Goal: Information Seeking & Learning: Find specific fact

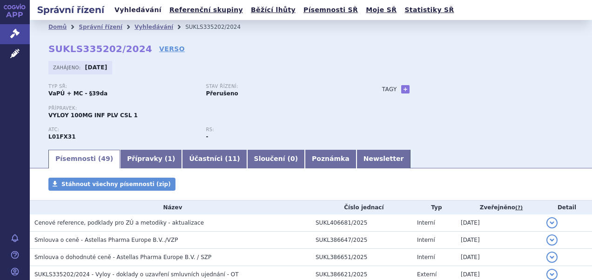
click at [137, 8] on link "Vyhledávání" at bounding box center [138, 10] width 53 height 13
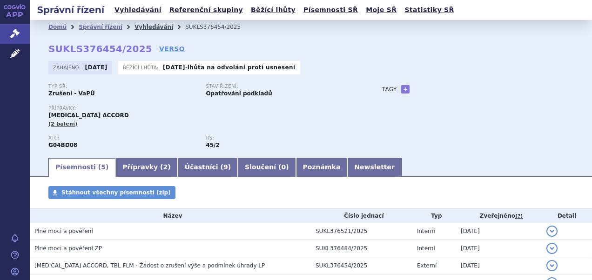
click at [141, 27] on link "Vyhledávání" at bounding box center [154, 27] width 39 height 7
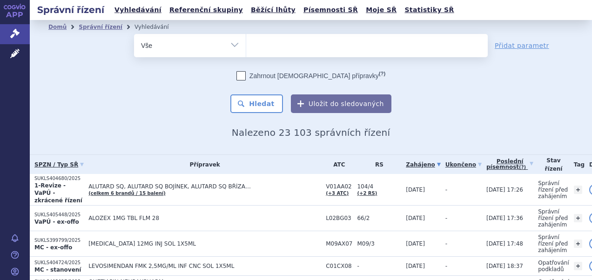
click at [276, 49] on ul at bounding box center [367, 44] width 242 height 20
click at [246, 49] on select at bounding box center [246, 45] width 0 height 23
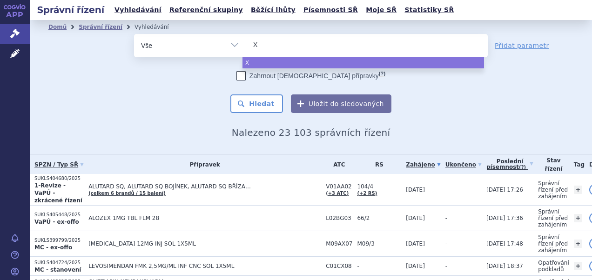
type input "Xt"
type input "Xta"
type input "Xtan"
type input "Xtand"
type input "Xtandi"
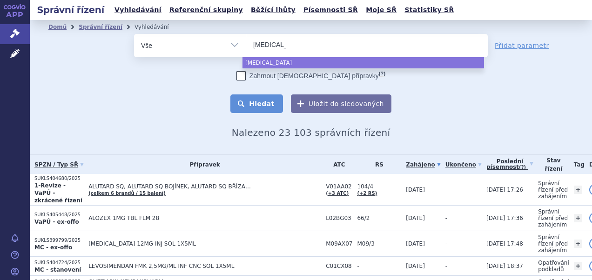
select select "Xtandi"
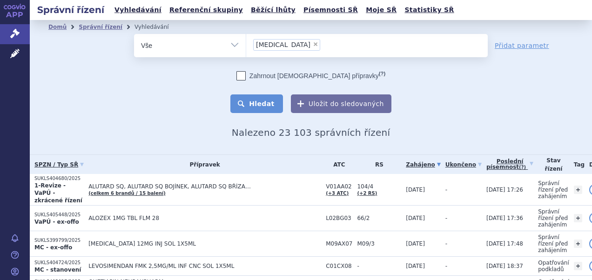
click at [260, 106] on button "Hledat" at bounding box center [256, 103] width 53 height 19
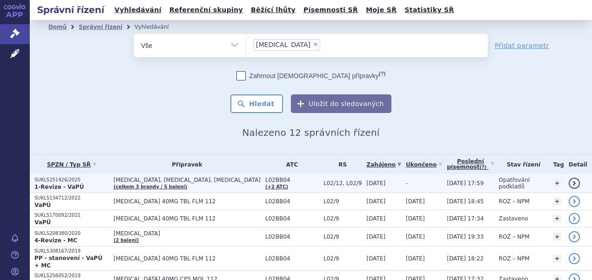
click at [57, 182] on p "SUKLS251426/2025" at bounding box center [71, 180] width 74 height 7
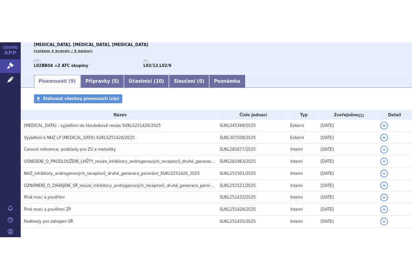
scroll to position [114, 0]
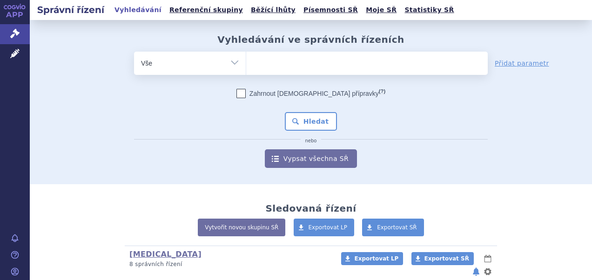
click at [260, 68] on ul at bounding box center [367, 62] width 242 height 20
click at [246, 68] on select at bounding box center [246, 62] width 0 height 23
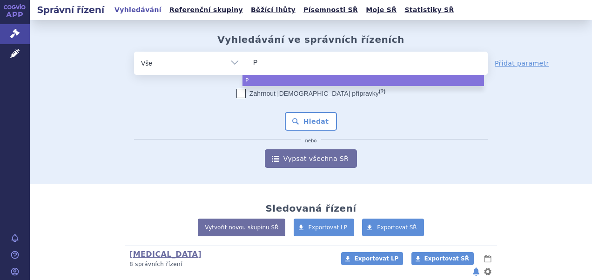
type input "Pl"
type input "Plu"
type input "Pluv"
type input "Pluvi"
type input "Pluvic"
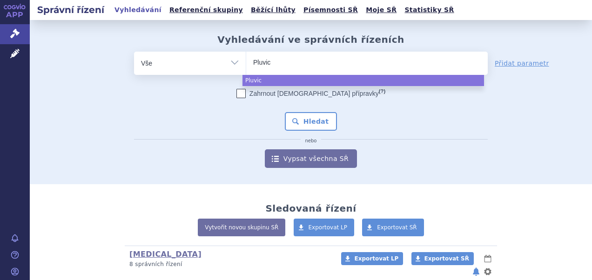
type input "Pluvict"
type input "Pluvicto"
select select "Pluvicto"
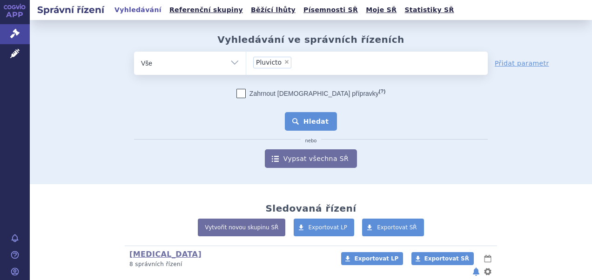
click at [312, 120] on button "Hledat" at bounding box center [311, 121] width 53 height 19
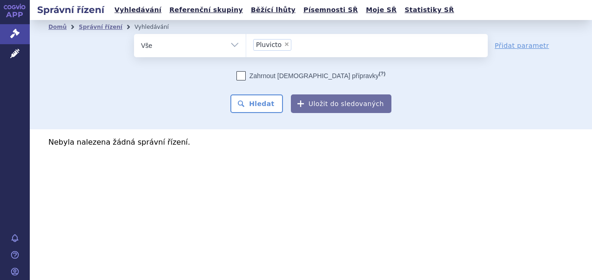
click at [273, 45] on span "Pluvicto" at bounding box center [269, 44] width 26 height 7
click at [246, 45] on select "Pluvicto" at bounding box center [246, 45] width 0 height 23
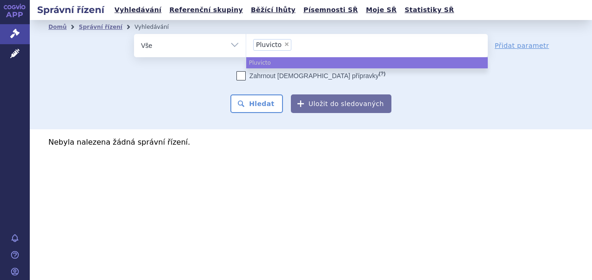
click at [284, 42] on span "×" at bounding box center [287, 44] width 6 height 6
click at [246, 42] on select "Pluvicto" at bounding box center [246, 45] width 0 height 23
select select
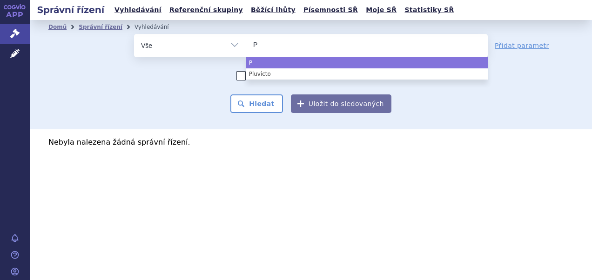
type input "Pl"
type input "Plu"
type input "Pluv"
type input "Pluvi"
type input "Pluvik"
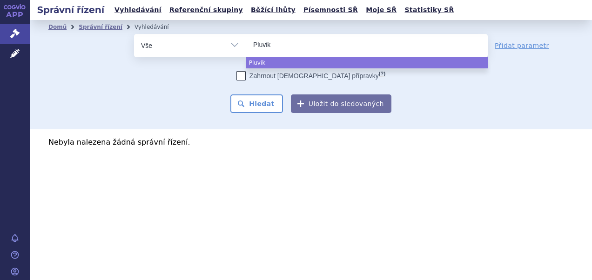
type input "Pluvikt"
type input "Pluvikto"
select select "Pluvikto"
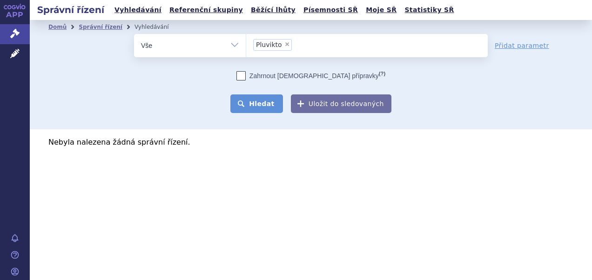
click at [262, 105] on button "Hledat" at bounding box center [256, 103] width 53 height 19
click at [285, 43] on span "×" at bounding box center [287, 44] width 6 height 6
click at [246, 43] on select "Pluvikto" at bounding box center [246, 45] width 0 height 23
select select
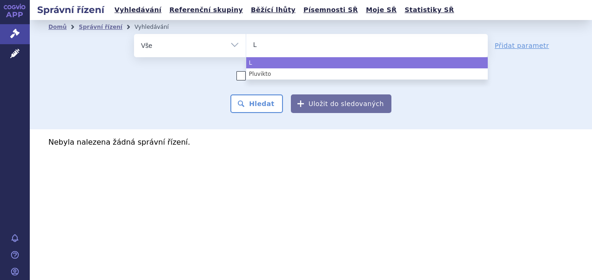
type input "LU"
type input "LUTE"
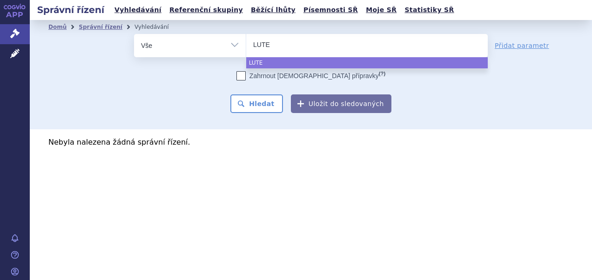
type input "LUT"
type input "L"
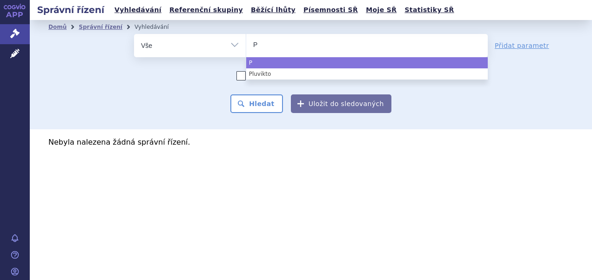
type input "Pl"
type input "Plu"
type input "Pluv"
type input "Pluvi"
type input "Pluvic"
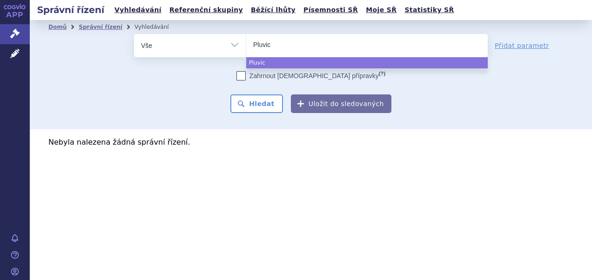
type input "Pluvict"
type input "Pluvictu"
type input "Pluvictum"
select select "Pluvictum"
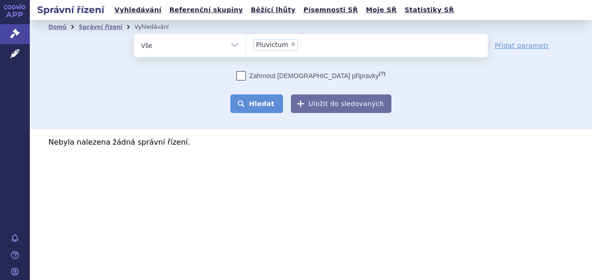
click at [259, 107] on button "Hledat" at bounding box center [256, 103] width 53 height 19
click at [291, 45] on span "×" at bounding box center [293, 44] width 6 height 6
click at [246, 45] on select "Pluvictum" at bounding box center [246, 45] width 0 height 23
select select
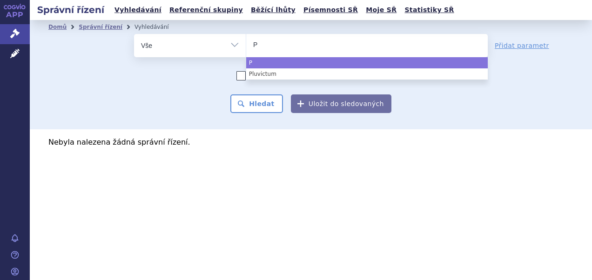
type input "Pl"
type input "Plu"
type input "Pluv"
type input "Pluvi"
type input "Pluvic"
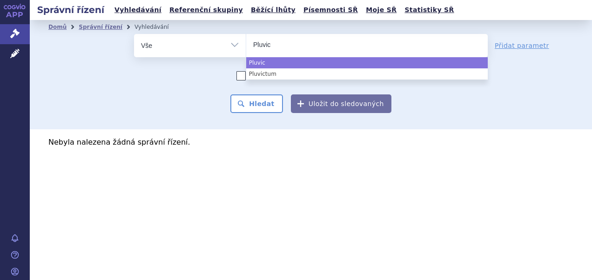
type input "Pluvict"
type input "Pluvicto"
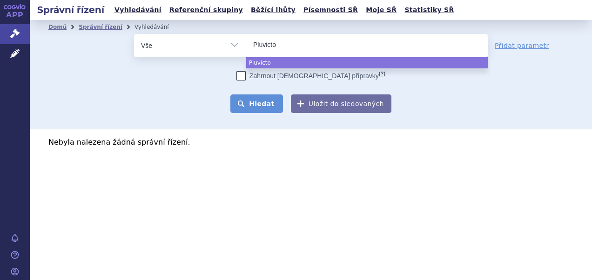
select select "Pluvicto"
click at [252, 107] on button "Hledat" at bounding box center [256, 103] width 53 height 19
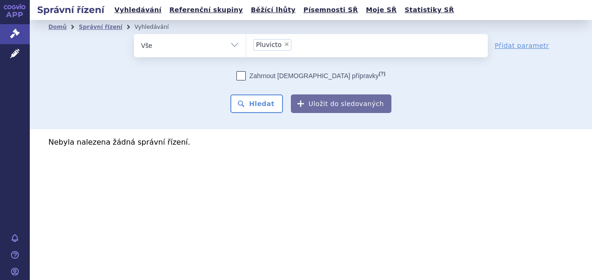
click at [284, 46] on span "×" at bounding box center [287, 44] width 6 height 6
click at [246, 46] on select "Pluvicto" at bounding box center [246, 45] width 0 height 23
select select
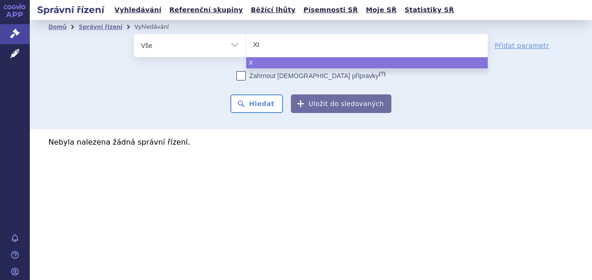
type input "Xta"
type input "Xtand"
type input "[MEDICAL_DATA]"
select select "[MEDICAL_DATA]"
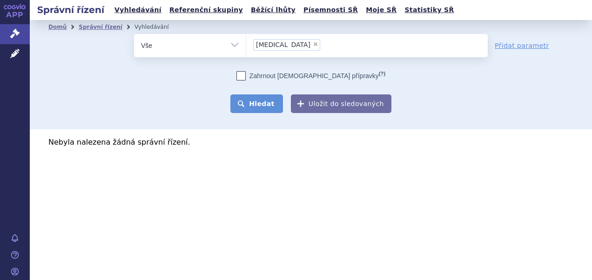
click at [259, 99] on button "Hledat" at bounding box center [256, 103] width 53 height 19
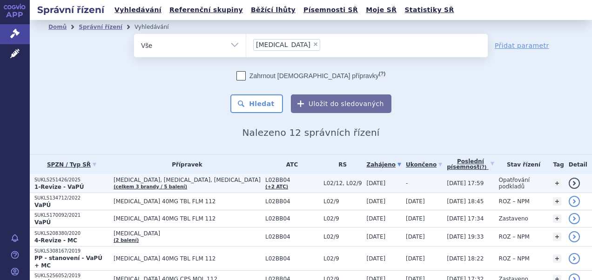
click at [151, 183] on span "ERLEADA, NUBEQA, XTANDI (celkem 3 brandy / 5 balení)" at bounding box center [187, 183] width 147 height 13
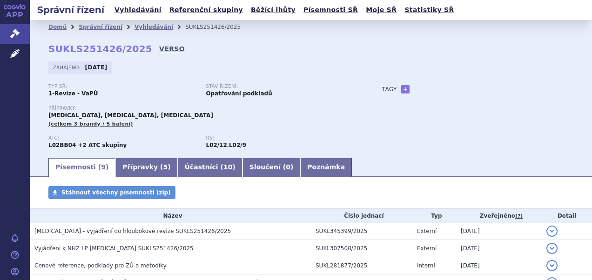
click at [159, 49] on link "VERSO" at bounding box center [172, 48] width 26 height 9
click at [143, 25] on link "Vyhledávání" at bounding box center [154, 27] width 39 height 7
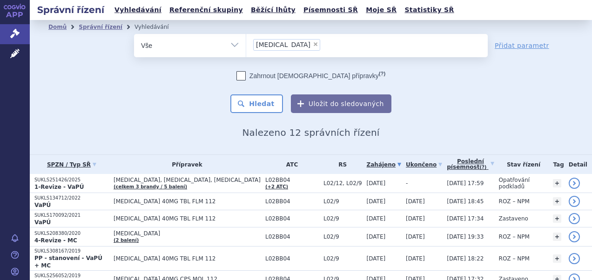
click at [313, 43] on span "×" at bounding box center [316, 44] width 6 height 6
click at [246, 43] on select "Xtandi" at bounding box center [246, 45] width 0 height 23
select select
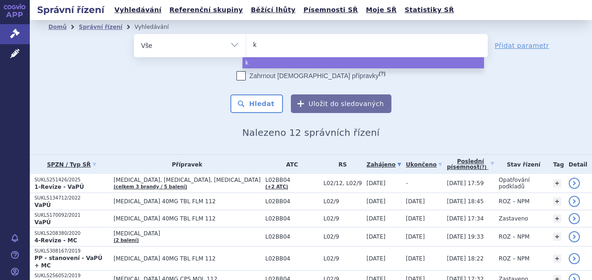
type input "ka"
type input "kak"
type input "ka"
type input "k"
type input "er"
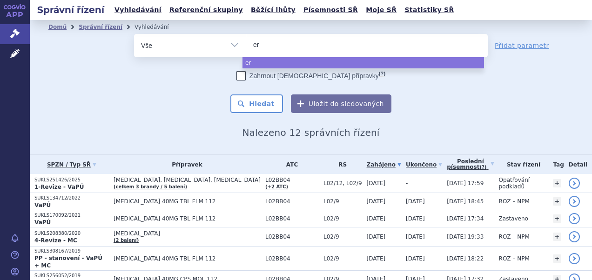
type input "erl"
type input "erle"
type input "erlea"
type input "erlead"
type input "[MEDICAL_DATA]"
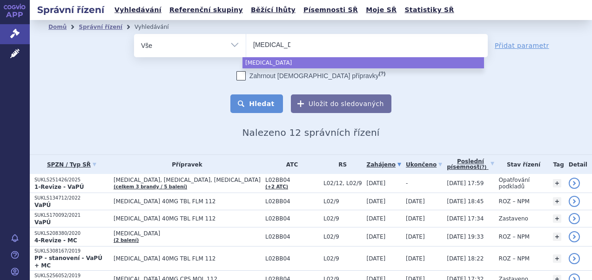
select select "[MEDICAL_DATA]"
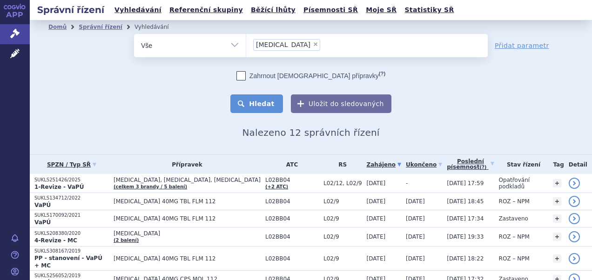
click at [260, 102] on button "Hledat" at bounding box center [256, 103] width 53 height 19
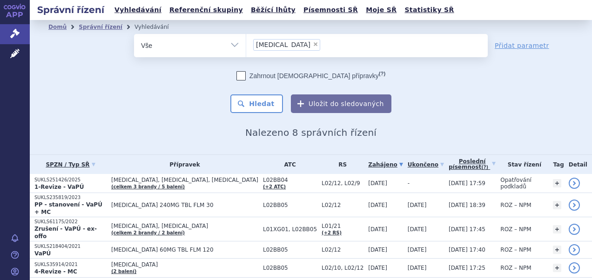
click at [278, 41] on li "× [MEDICAL_DATA]" at bounding box center [286, 45] width 67 height 12
click at [246, 41] on select "[MEDICAL_DATA]" at bounding box center [246, 45] width 0 height 23
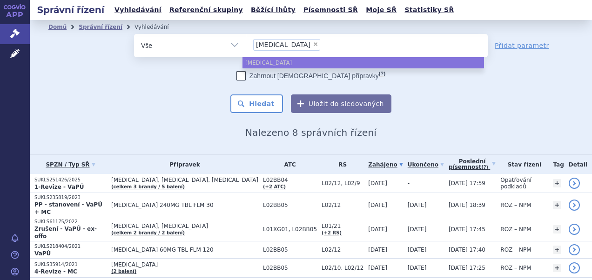
click at [313, 45] on span "×" at bounding box center [316, 44] width 6 height 6
click at [246, 45] on select "[MEDICAL_DATA]" at bounding box center [246, 45] width 0 height 23
select select
